Goal: Task Accomplishment & Management: Complete application form

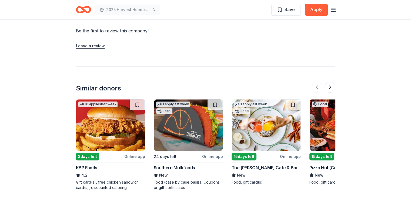
scroll to position [487, 0]
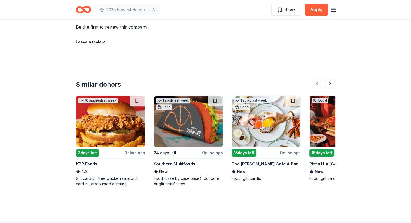
click at [332, 11] on line "button" at bounding box center [333, 11] width 4 height 0
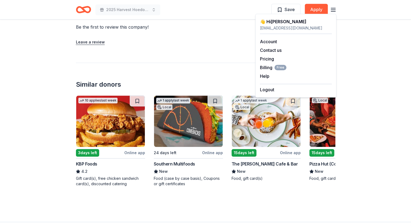
click at [276, 22] on div "👋 Hi [PERSON_NAME]" at bounding box center [296, 21] width 72 height 6
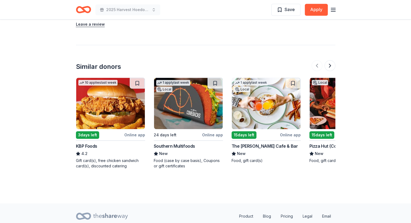
scroll to position [514, 0]
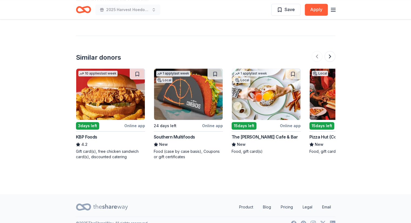
click at [322, 76] on div "Local" at bounding box center [320, 73] width 16 height 5
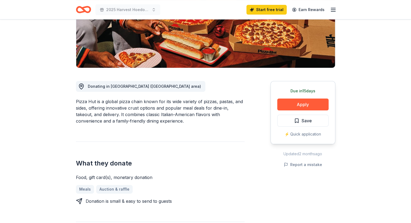
scroll to position [108, 0]
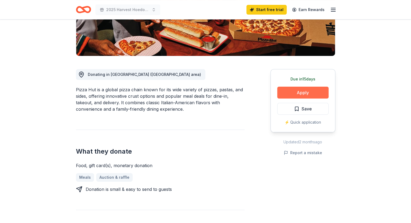
click at [309, 94] on button "Apply" at bounding box center [302, 93] width 51 height 12
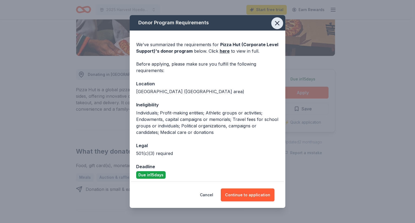
click at [275, 23] on icon "button" at bounding box center [278, 23] width 8 height 8
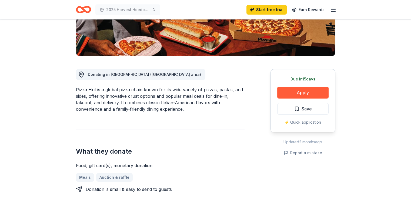
scroll to position [0, 0]
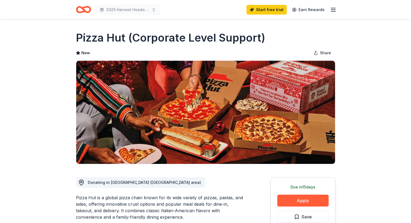
click at [80, 10] on icon "Home" at bounding box center [83, 9] width 15 height 13
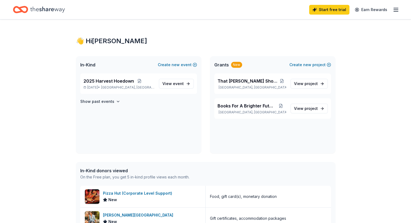
click at [32, 2] on div "Start free trial Earn Rewards" at bounding box center [205, 9] width 411 height 19
click at [38, 8] on div "Home" at bounding box center [39, 9] width 52 height 13
click at [103, 81] on span "2025 Harvest Hoedown" at bounding box center [109, 81] width 51 height 6
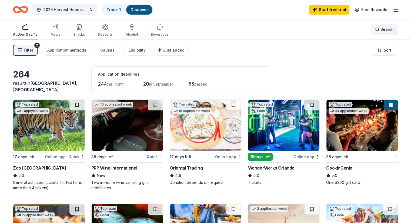
click at [381, 31] on span "Search" at bounding box center [387, 29] width 13 height 6
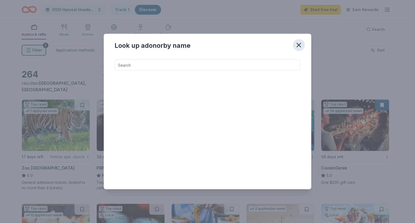
click at [299, 46] on icon "button" at bounding box center [299, 45] width 8 height 8
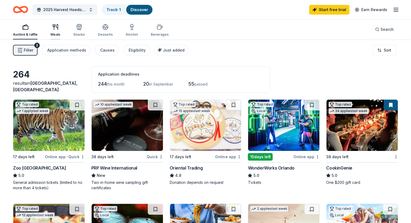
click at [58, 28] on icon "button" at bounding box center [57, 26] width 1 height 5
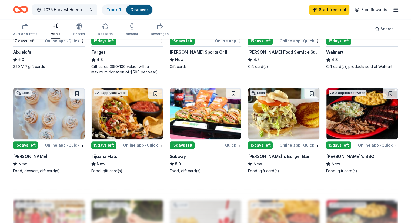
scroll to position [324, 0]
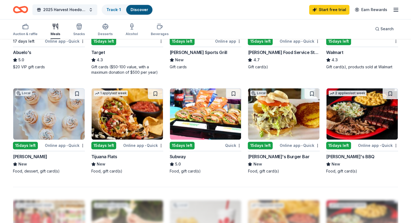
click at [359, 125] on img at bounding box center [362, 113] width 71 height 51
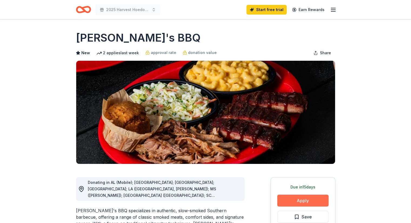
click at [311, 199] on button "Apply" at bounding box center [302, 201] width 51 height 12
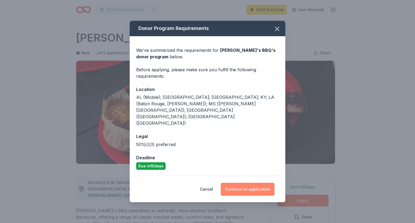
click at [263, 183] on button "Continue to application" at bounding box center [248, 189] width 54 height 13
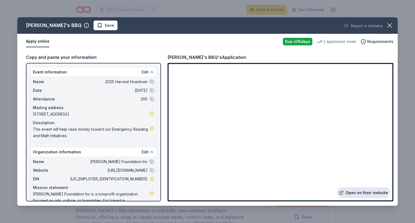
click at [356, 193] on link "Open on their website" at bounding box center [363, 193] width 53 height 11
click at [388, 24] on icon "button" at bounding box center [390, 26] width 8 height 8
